Goal: Information Seeking & Learning: Understand process/instructions

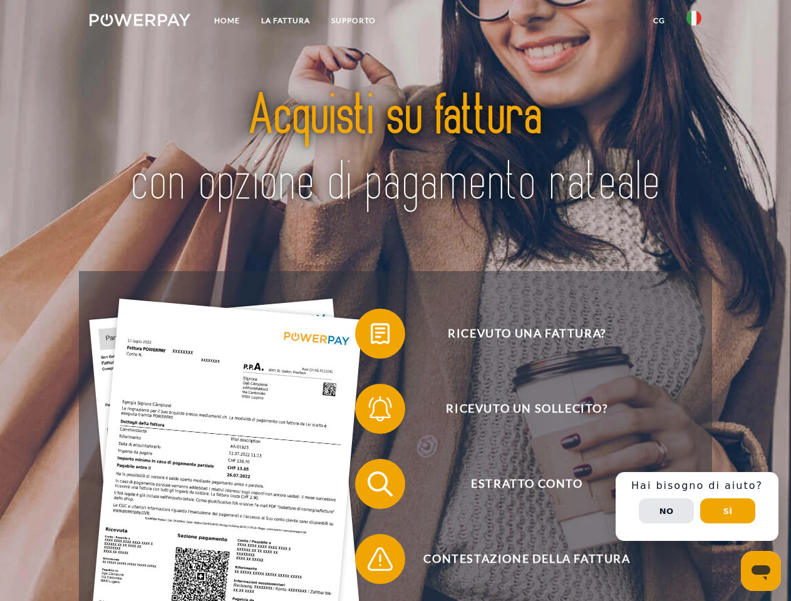
click at [140, 22] on img at bounding box center [140, 20] width 101 height 13
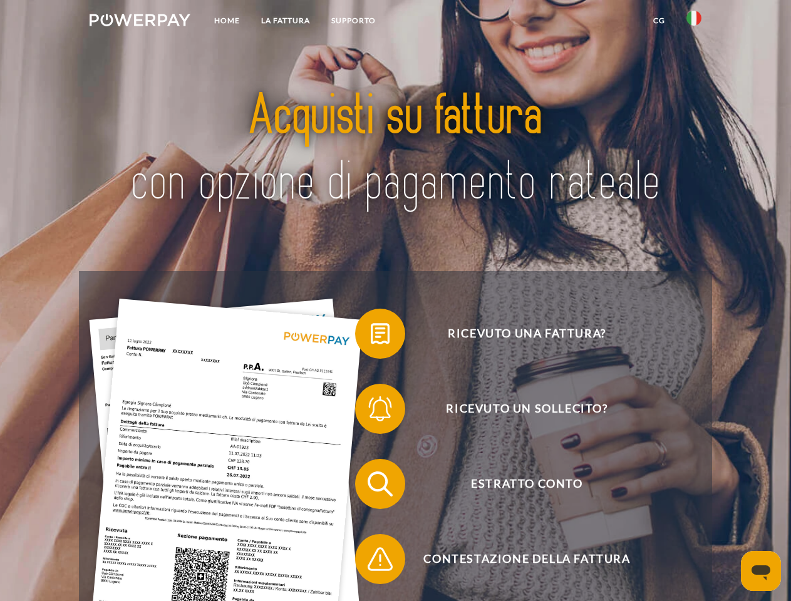
click at [694, 22] on img at bounding box center [693, 18] width 15 height 15
click at [659, 21] on link "CG" at bounding box center [658, 20] width 33 height 23
click at [371, 336] on span at bounding box center [361, 333] width 63 height 63
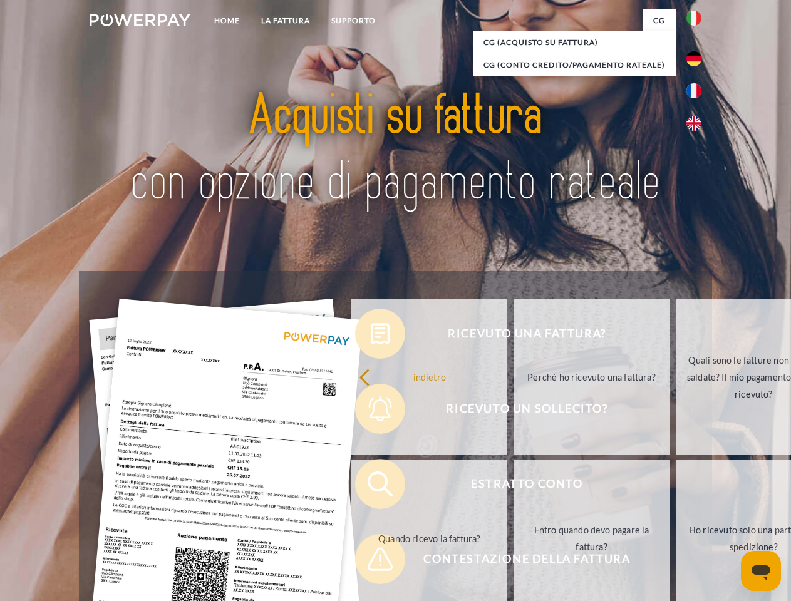
click at [371, 411] on link "indietro" at bounding box center [429, 377] width 156 height 157
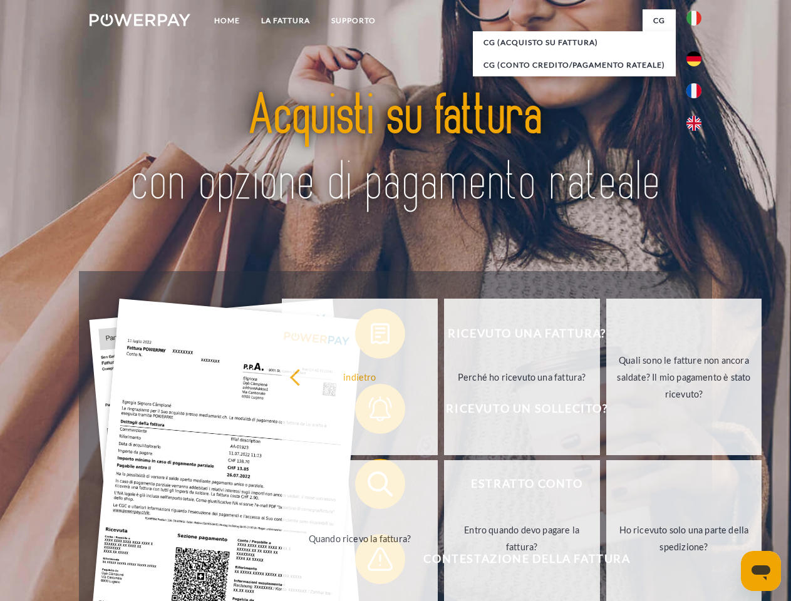
click at [371, 486] on link "Quando ricevo la fattura?" at bounding box center [360, 538] width 156 height 157
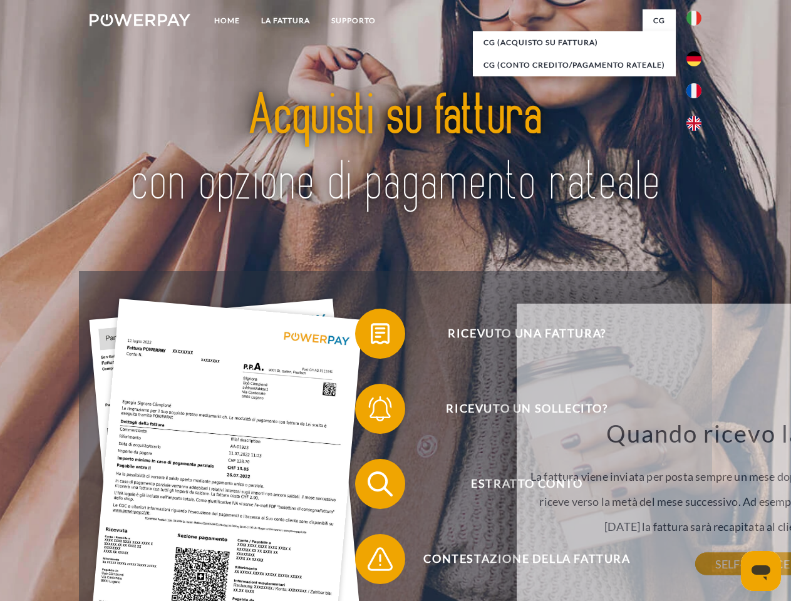
click at [371, 562] on span at bounding box center [361, 559] width 63 height 63
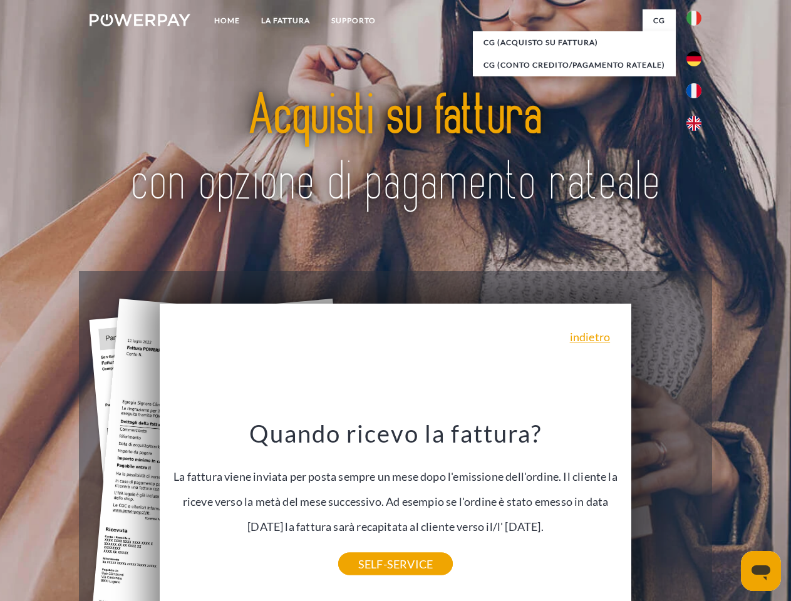
click at [697, 506] on link "Entro quando devo pagare la fattura?" at bounding box center [656, 538] width 156 height 157
click at [666, 509] on span "Estratto conto" at bounding box center [526, 484] width 307 height 50
click at [727, 511] on header "Home LA FATTURA [GEOGRAPHIC_DATA]" at bounding box center [395, 432] width 791 height 865
